Goal: Task Accomplishment & Management: Use online tool/utility

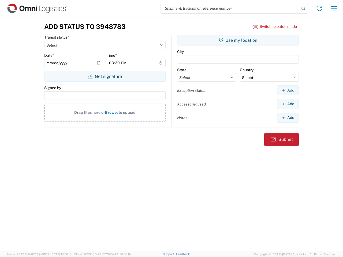
click at [230, 8] on input "search" at bounding box center [230, 8] width 139 height 10
click at [304, 9] on icon at bounding box center [304, 9] width 8 height 8
click at [320, 8] on icon at bounding box center [319, 8] width 9 height 9
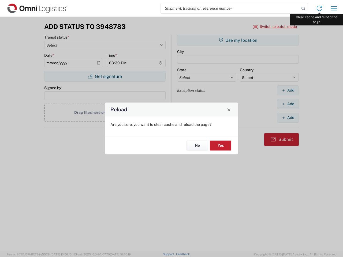
click at [334, 8] on div "Reload Are you sure, you want to clear cache and reload the page? No Yes" at bounding box center [171, 128] width 343 height 257
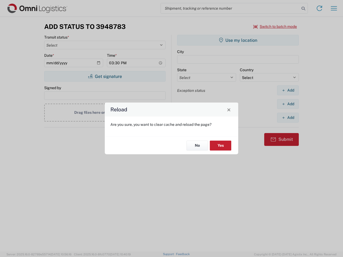
click at [275, 27] on div "Reload Are you sure, you want to clear cache and reload the page? No Yes" at bounding box center [171, 128] width 343 height 257
click at [105, 76] on div "Reload Are you sure, you want to clear cache and reload the page? No Yes" at bounding box center [171, 128] width 343 height 257
click at [238, 40] on div "Reload Are you sure, you want to clear cache and reload the page? No Yes" at bounding box center [171, 128] width 343 height 257
click at [288, 90] on div "Reload Are you sure, you want to clear cache and reload the page? No Yes" at bounding box center [171, 128] width 343 height 257
click at [288, 104] on div "Reload Are you sure, you want to clear cache and reload the page? No Yes" at bounding box center [171, 128] width 343 height 257
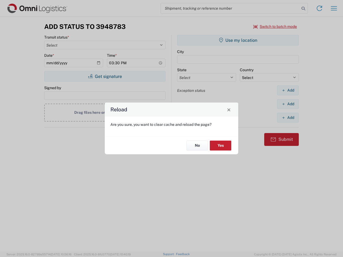
click at [288, 118] on div "Reload Are you sure, you want to clear cache and reload the page? No Yes" at bounding box center [171, 128] width 343 height 257
